Goal: Task Accomplishment & Management: Complete application form

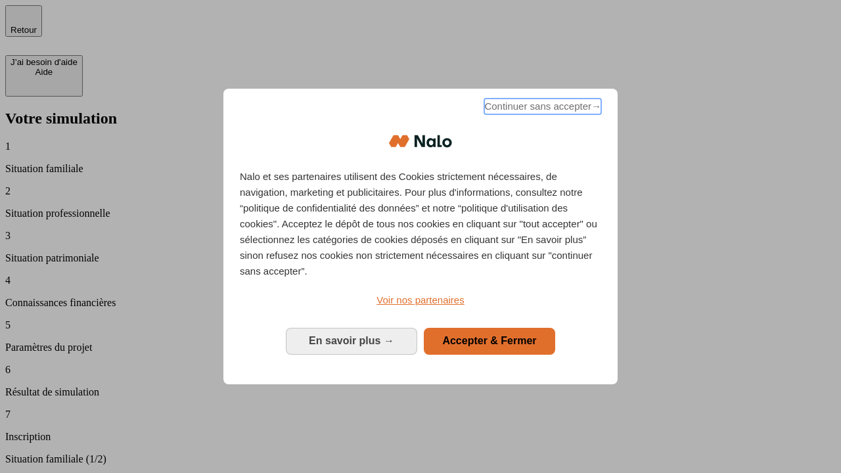
click at [541, 108] on span "Continuer sans accepter →" at bounding box center [542, 107] width 117 height 16
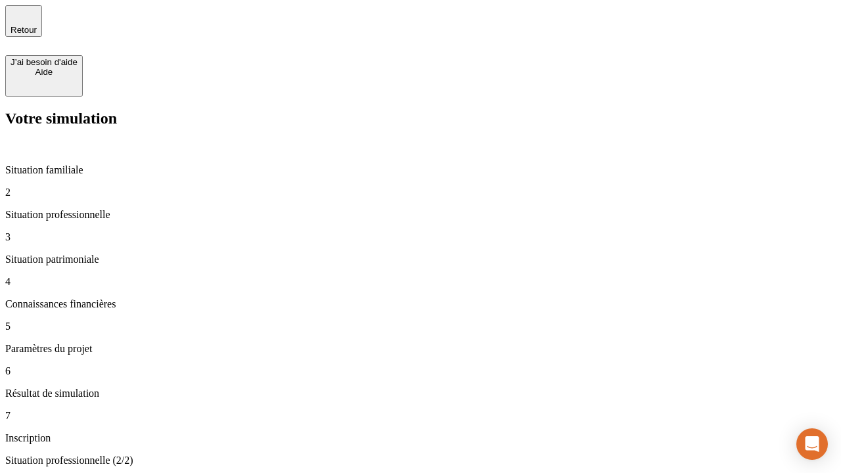
type input "30 000"
type input "1 000"
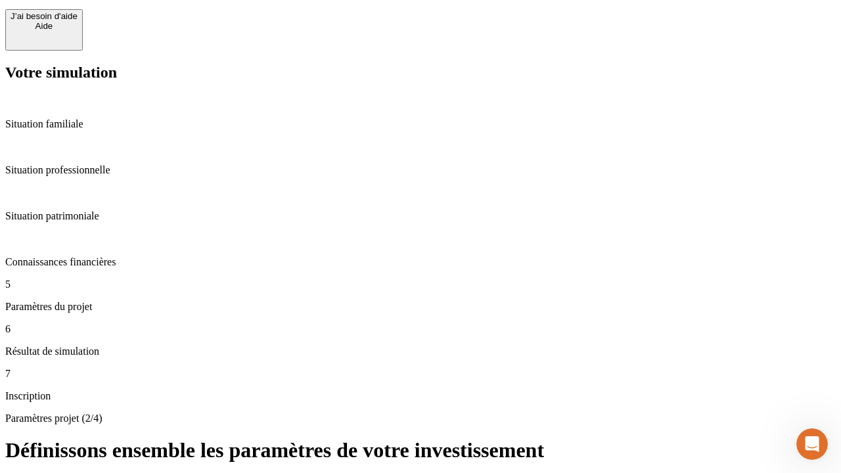
type input "65"
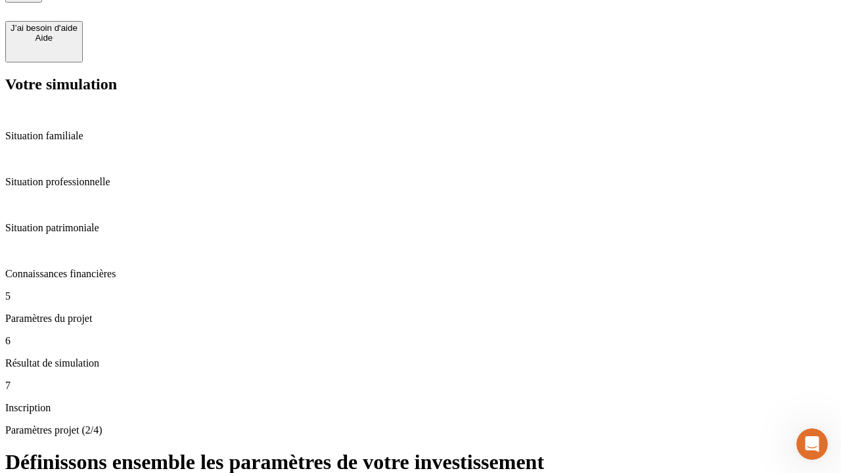
type input "5 000"
type input "640"
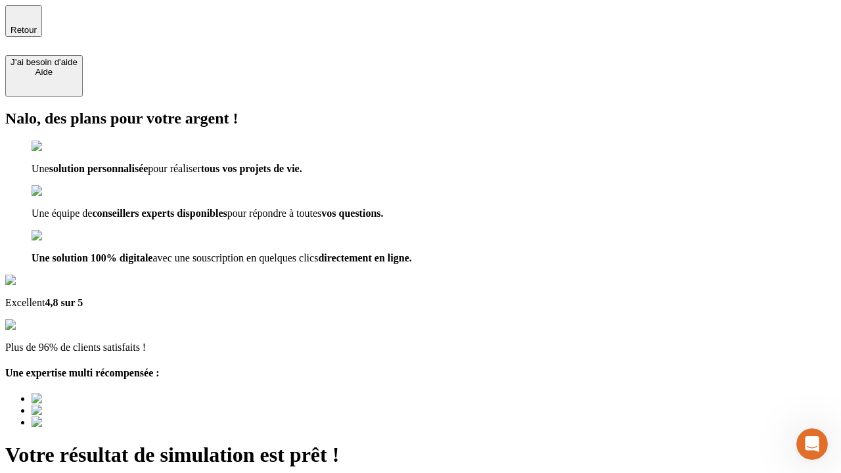
type input "[EMAIL_ADDRESS][DOMAIN_NAME]"
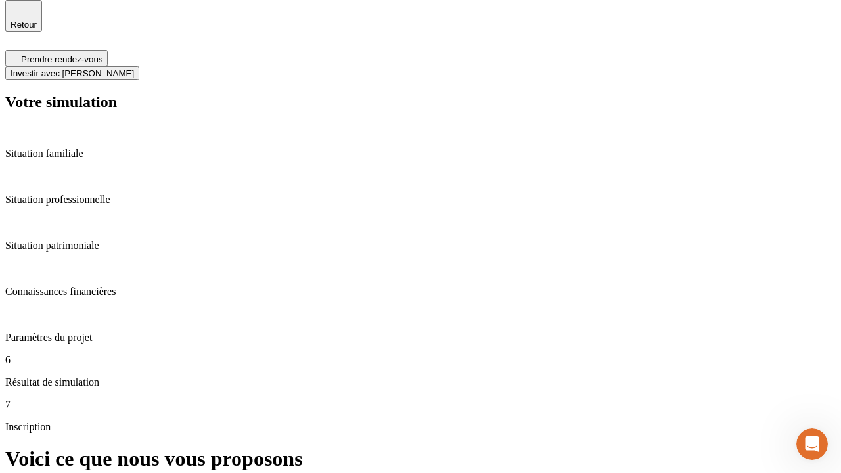
click at [134, 68] on span "Investir avec [PERSON_NAME]" at bounding box center [73, 73] width 124 height 10
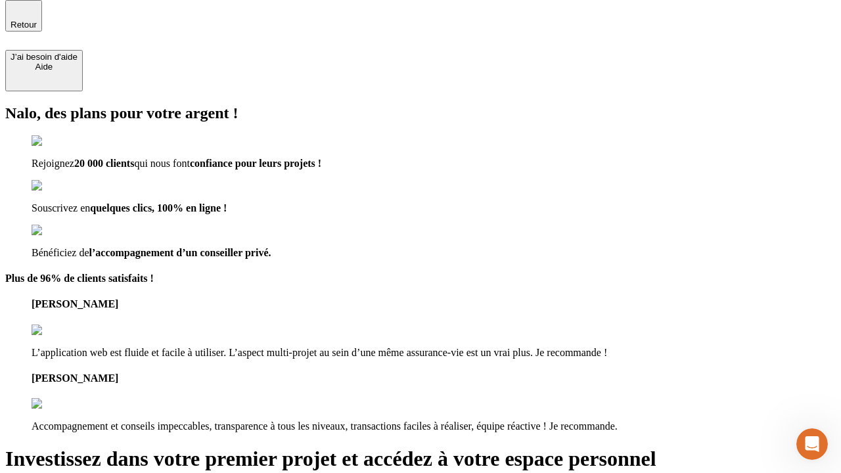
scroll to position [4, 0]
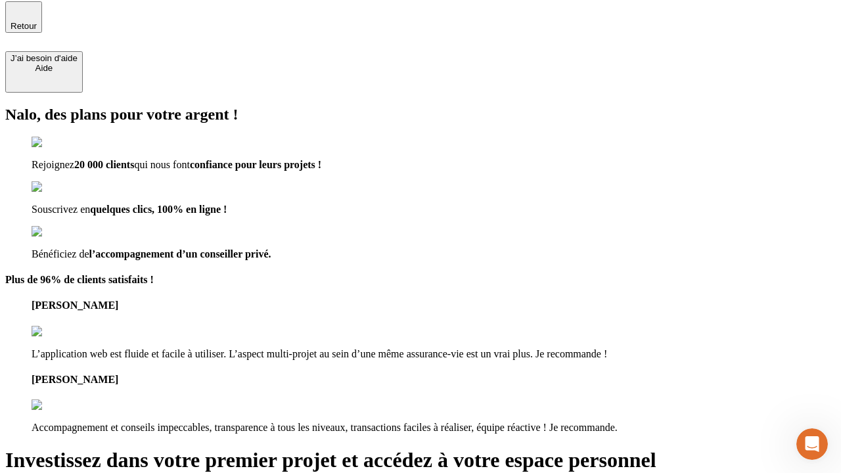
type input "[PERSON_NAME][EMAIL_ADDRESS][DOMAIN_NAME]"
